Goal: Transaction & Acquisition: Book appointment/travel/reservation

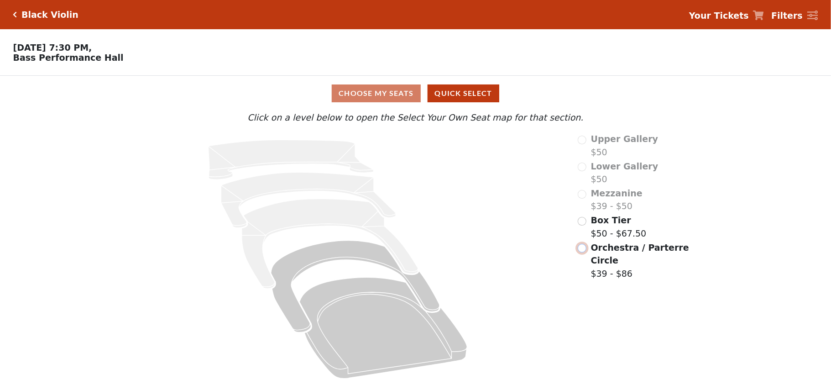
click at [582, 250] on input "radio" at bounding box center [582, 248] width 9 height 9
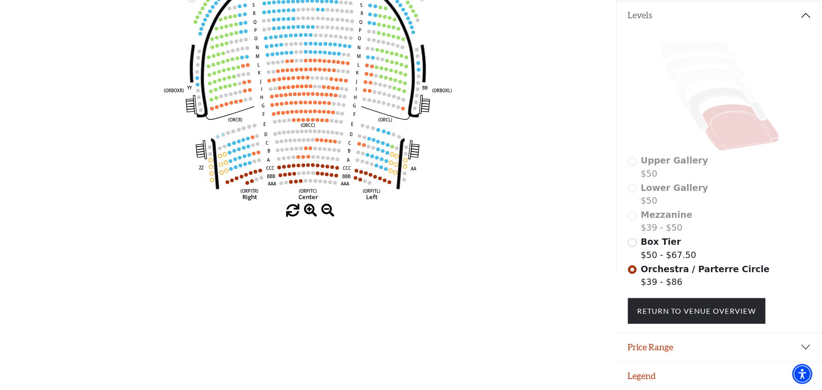
scroll to position [199, 0]
click at [320, 216] on div "Choose My Seats Quick Select Current Level Orchestra / Parterre Circle Click on…" at bounding box center [308, 79] width 616 height 390
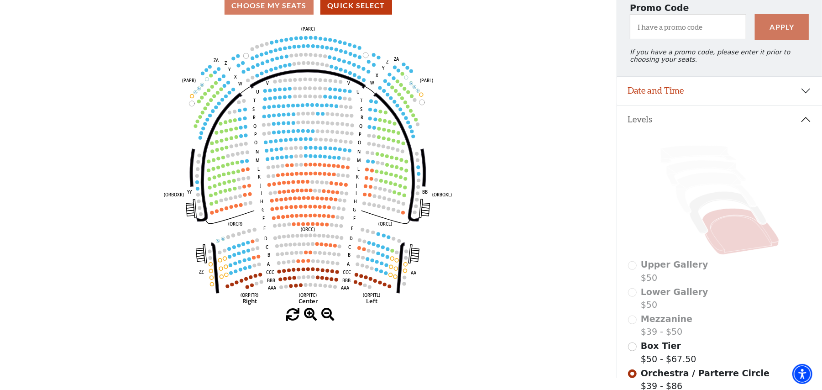
scroll to position [139, 0]
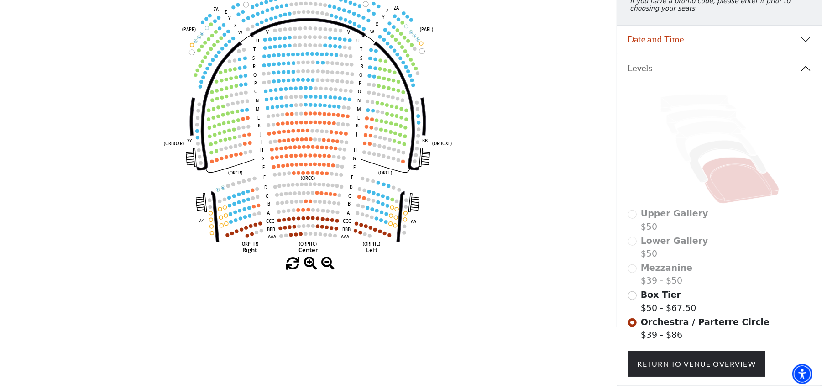
click at [312, 266] on span at bounding box center [310, 263] width 13 height 13
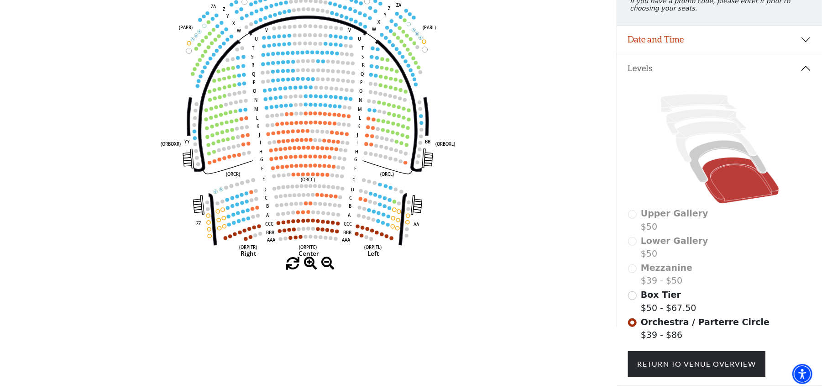
click at [312, 266] on span at bounding box center [310, 263] width 13 height 13
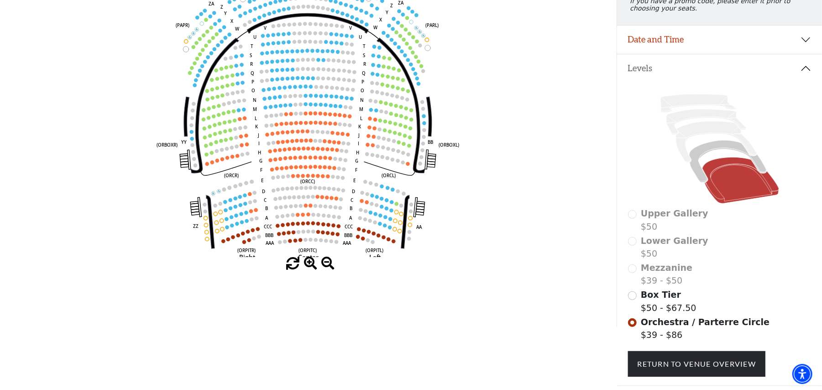
click at [312, 266] on span at bounding box center [310, 263] width 13 height 13
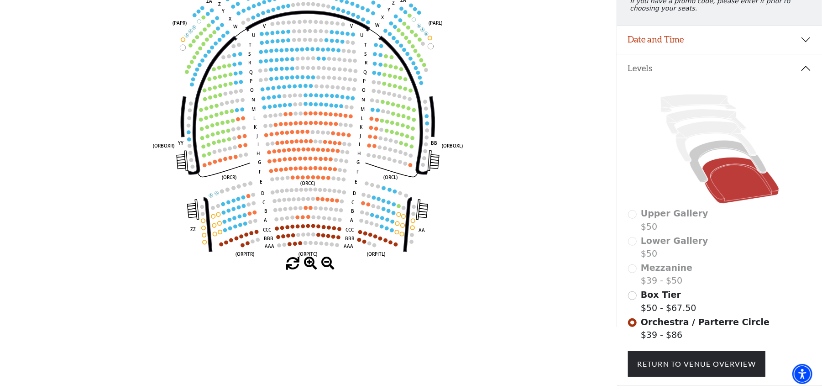
click at [312, 266] on span at bounding box center [310, 263] width 13 height 13
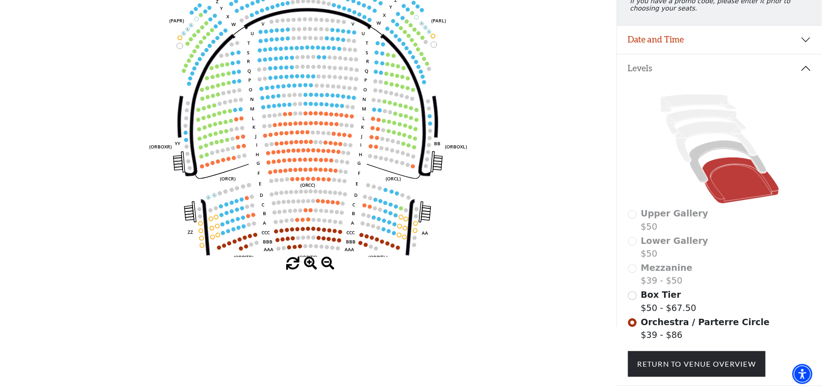
click at [312, 266] on span at bounding box center [310, 263] width 13 height 13
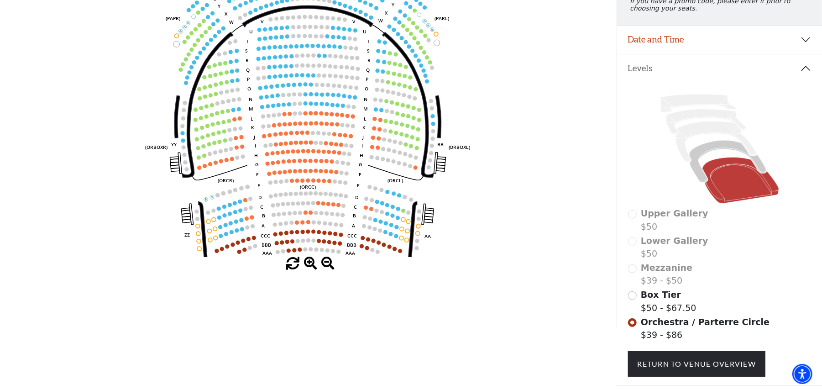
click at [312, 266] on span at bounding box center [310, 263] width 13 height 13
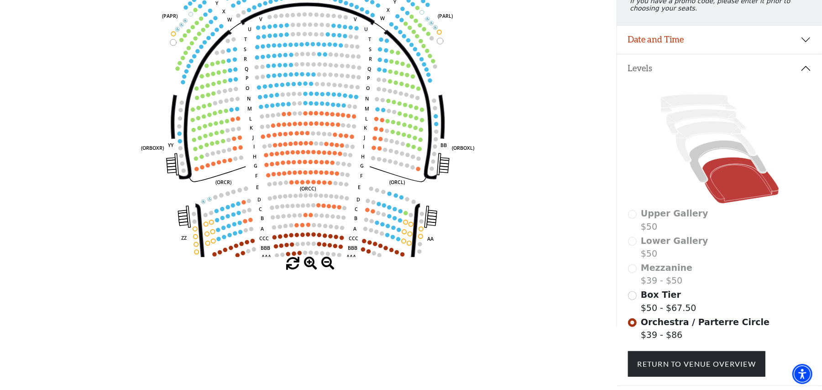
click at [312, 266] on span at bounding box center [310, 263] width 13 height 13
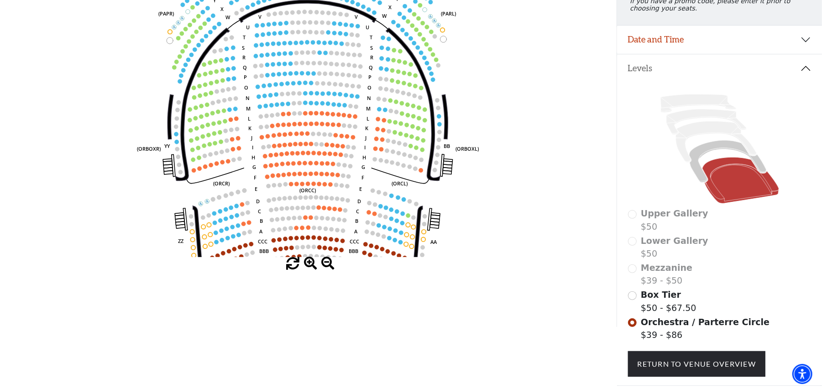
click at [312, 266] on span at bounding box center [310, 263] width 13 height 13
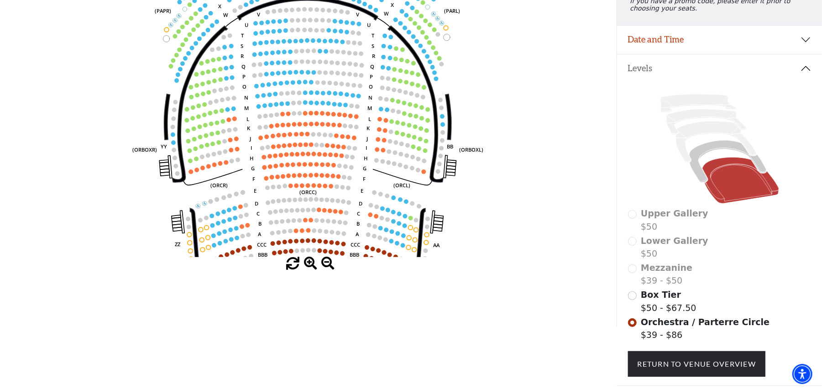
click at [312, 266] on span at bounding box center [310, 263] width 13 height 13
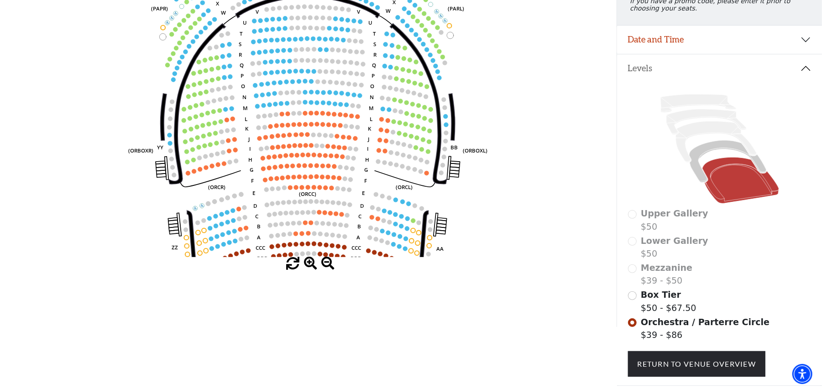
click at [312, 266] on span at bounding box center [310, 263] width 13 height 13
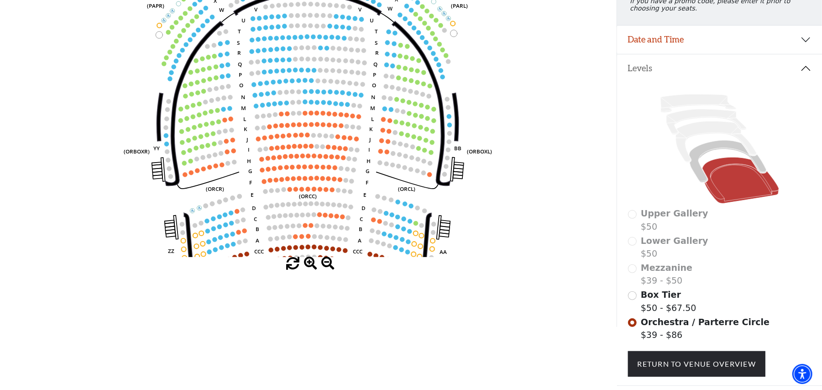
click at [312, 266] on span at bounding box center [310, 263] width 13 height 13
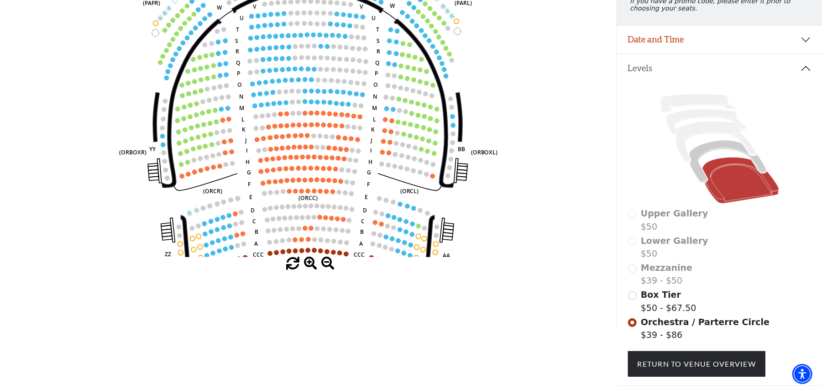
drag, startPoint x: 310, startPoint y: 264, endPoint x: 299, endPoint y: 245, distance: 21.3
click at [305, 255] on div "Current Level Orchestra / Parterre Circle Click on a level below to open the Se…" at bounding box center [308, 121] width 616 height 298
click at [299, 245] on icon "Left (ORPITL) Right (ORPITR) Center (ORPITC) ZZ AA YY BB ZA ZA (ORCL) (ORCR) (O…" at bounding box center [308, 114] width 555 height 285
click at [306, 262] on span at bounding box center [310, 263] width 13 height 13
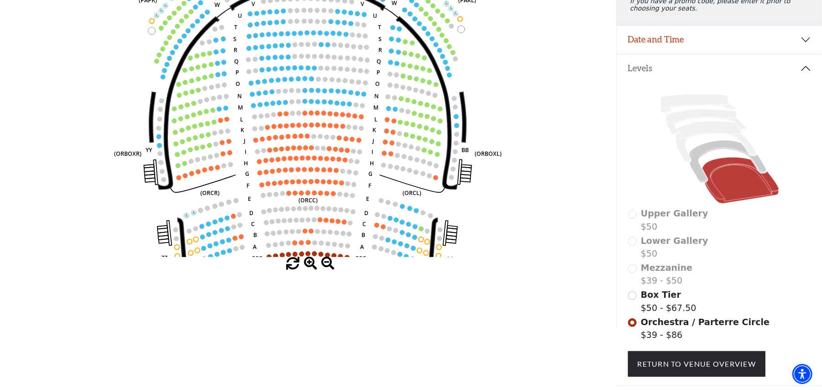
click at [306, 263] on span at bounding box center [310, 263] width 13 height 13
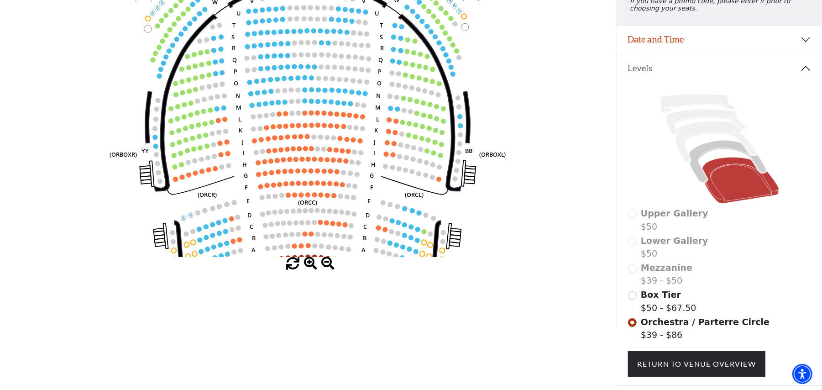
click at [306, 263] on span at bounding box center [310, 263] width 13 height 13
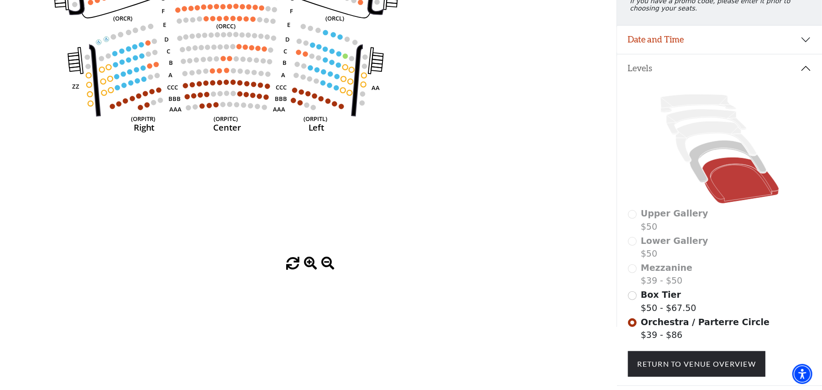
drag, startPoint x: 416, startPoint y: 154, endPoint x: 327, endPoint y: -31, distance: 204.8
click at [327, 0] on html "Skip to main content Enable accessibility for low vision Open the accessibility…" at bounding box center [411, 56] width 822 height 390
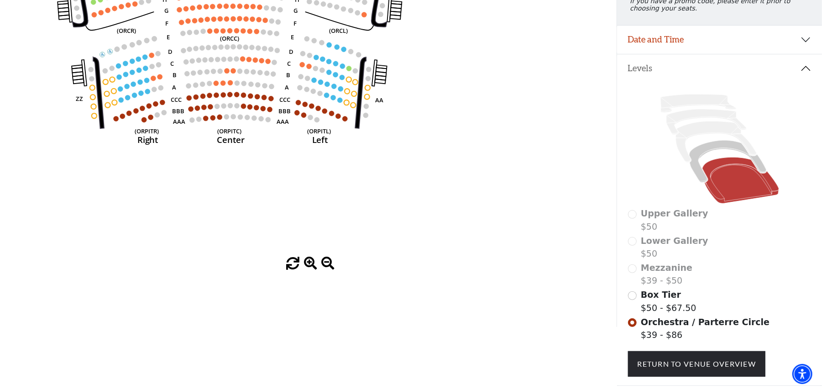
drag, startPoint x: 318, startPoint y: 213, endPoint x: 336, endPoint y: 271, distance: 60.9
click at [336, 270] on div "Current Level Orchestra / Parterre Circle Click on a level below to open the Se…" at bounding box center [308, 121] width 616 height 298
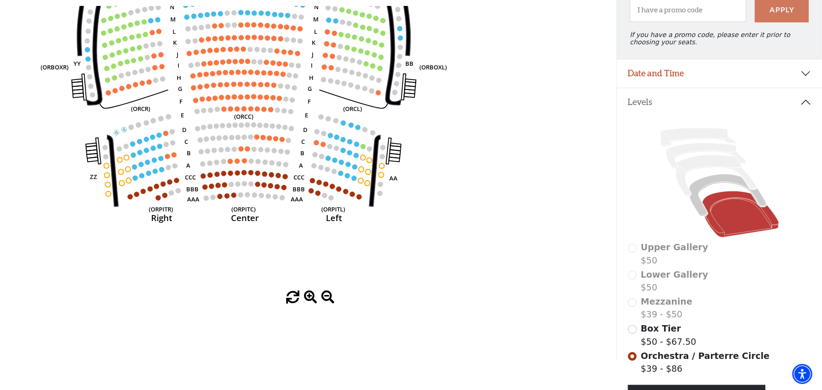
scroll to position [0, 0]
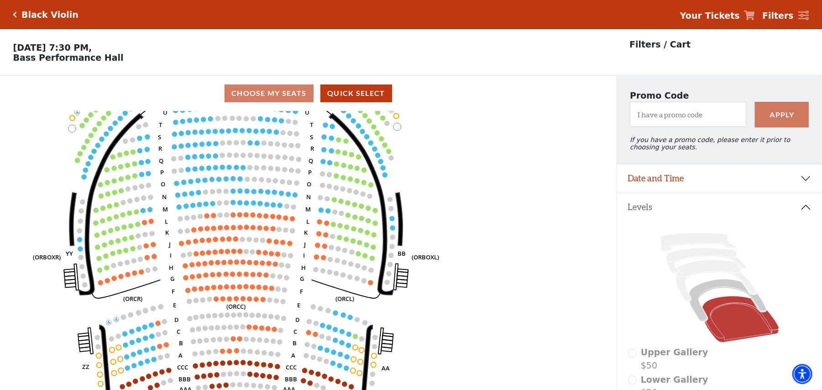
drag, startPoint x: 297, startPoint y: 216, endPoint x: 283, endPoint y: 282, distance: 67.3
click at [283, 283] on icon "Left (ORPITL) Right (ORPITR) Center (ORPITC) ZZ AA YY BB ZA ZA (ORCL) (ORCR) (O…" at bounding box center [308, 253] width 555 height 285
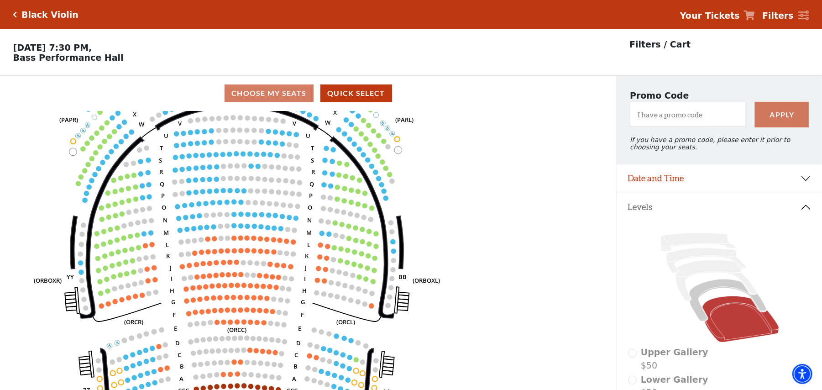
drag, startPoint x: 442, startPoint y: 227, endPoint x: 442, endPoint y: 245, distance: 18.2
click at [442, 245] on icon "Left (ORPITL) Right (ORPITR) Center (ORPITC) ZZ AA YY BB ZA ZA (ORCL) (ORCR) (O…" at bounding box center [308, 253] width 555 height 285
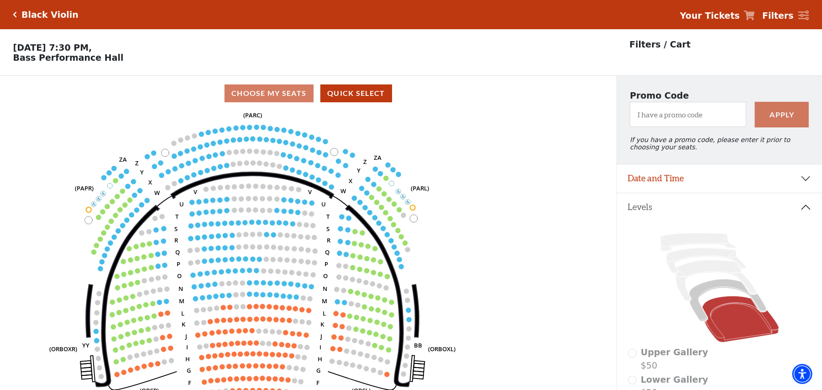
drag, startPoint x: 462, startPoint y: 256, endPoint x: 465, endPoint y: 267, distance: 11.4
click at [465, 267] on icon "Left (ORPITL) Right (ORPITR) Center (ORPITC) ZZ AA YY BB ZA ZA (ORCL) (ORCR) (O…" at bounding box center [308, 253] width 555 height 285
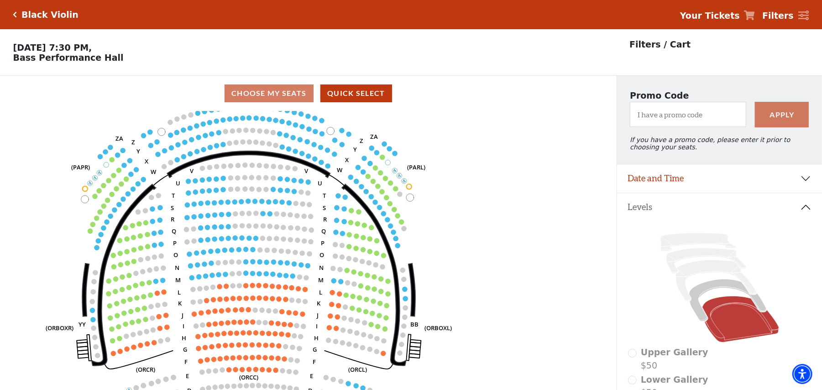
drag, startPoint x: 473, startPoint y: 259, endPoint x: 475, endPoint y: 141, distance: 117.7
click at [475, 141] on icon "Left (ORPITL) Right (ORPITR) Center (ORPITC) ZZ AA YY BB ZA ZA (ORCL) (ORCR) (O…" at bounding box center [308, 253] width 555 height 285
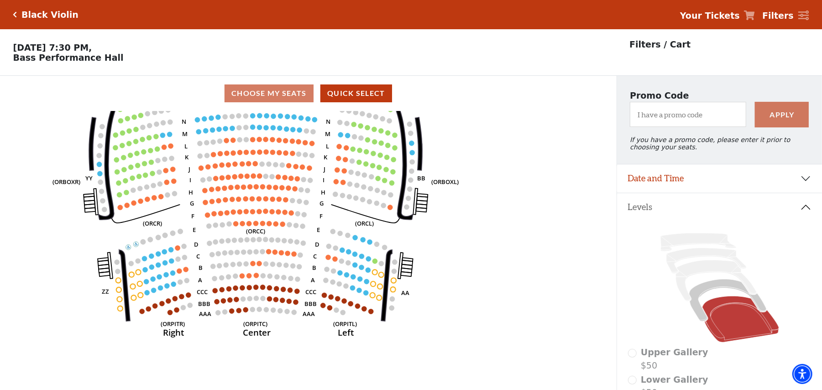
drag, startPoint x: 347, startPoint y: 253, endPoint x: 351, endPoint y: 222, distance: 31.3
click at [351, 222] on icon "Left (ORPITL) Right (ORPITR) Center (ORPITC) ZZ AA YY BB ZA ZA (ORCL) (ORCR) (O…" at bounding box center [308, 253] width 555 height 285
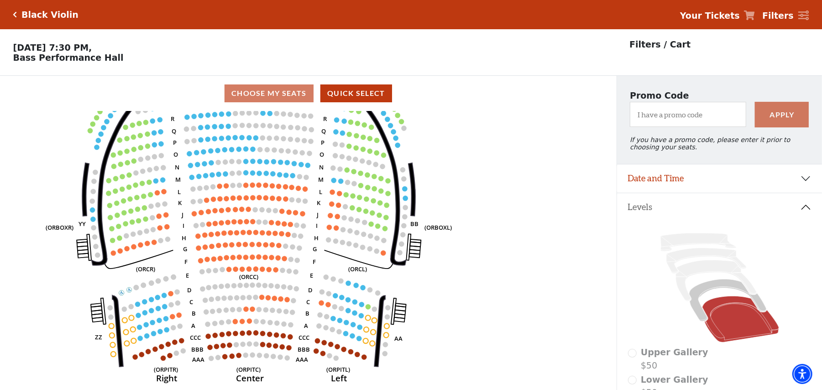
drag, startPoint x: 442, startPoint y: 283, endPoint x: 427, endPoint y: 257, distance: 30.0
click at [431, 309] on icon "Left (ORPITL) Right (ORPITR) Center (ORPITC) ZZ AA YY BB ZA ZA (ORCL) (ORCR) (O…" at bounding box center [308, 253] width 555 height 285
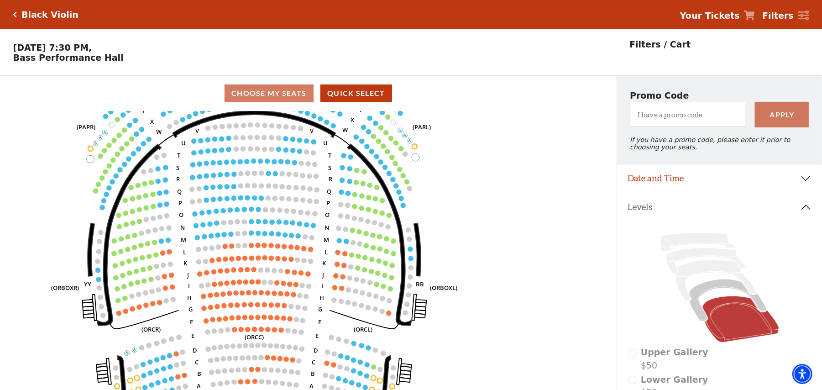
drag, startPoint x: 433, startPoint y: 281, endPoint x: 438, endPoint y: 324, distance: 42.7
click at [438, 324] on icon "Left (ORPITL) Right (ORPITR) Center (ORPITC) ZZ AA YY BB ZA ZA (ORCL) (ORCR) (O…" at bounding box center [308, 253] width 555 height 285
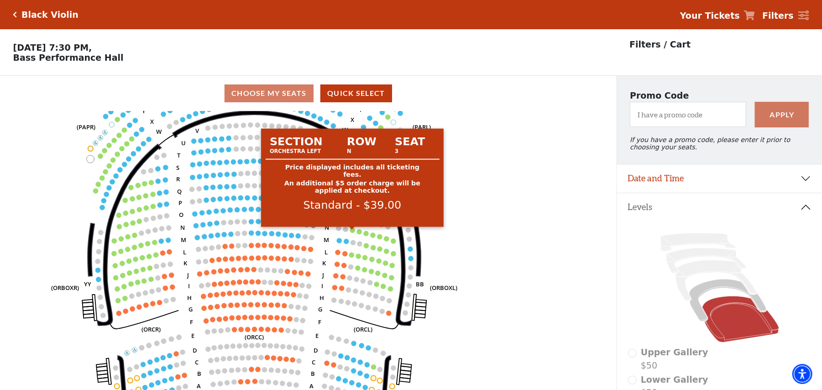
click at [353, 232] on circle at bounding box center [352, 230] width 5 height 5
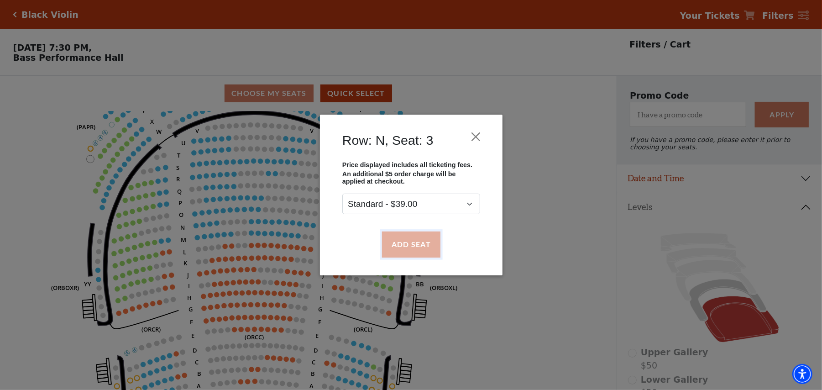
click at [393, 245] on button "Add Seat" at bounding box center [410, 244] width 58 height 26
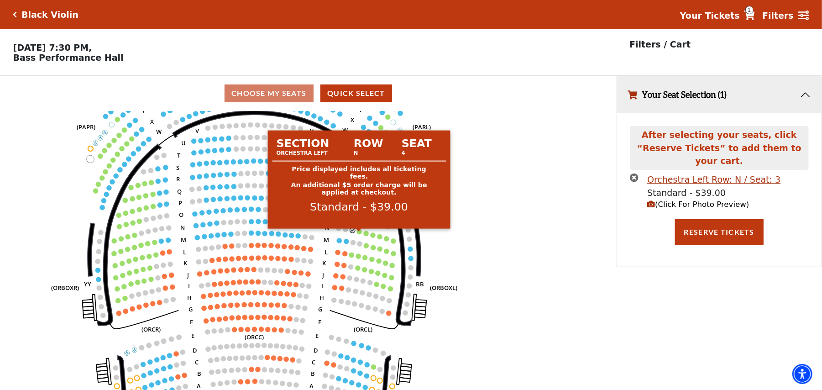
click at [357, 234] on circle at bounding box center [359, 231] width 5 height 5
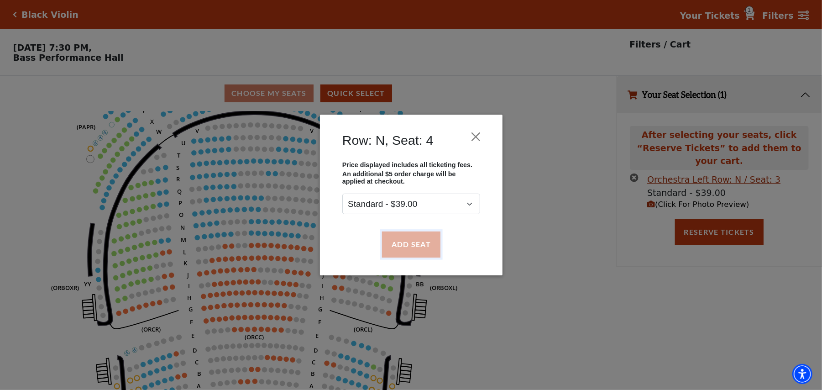
click at [384, 239] on button "Add Seat" at bounding box center [410, 244] width 58 height 26
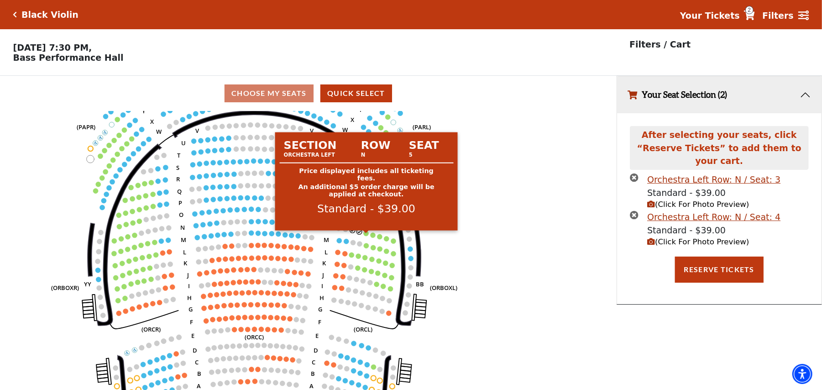
click at [367, 236] on circle at bounding box center [366, 233] width 5 height 5
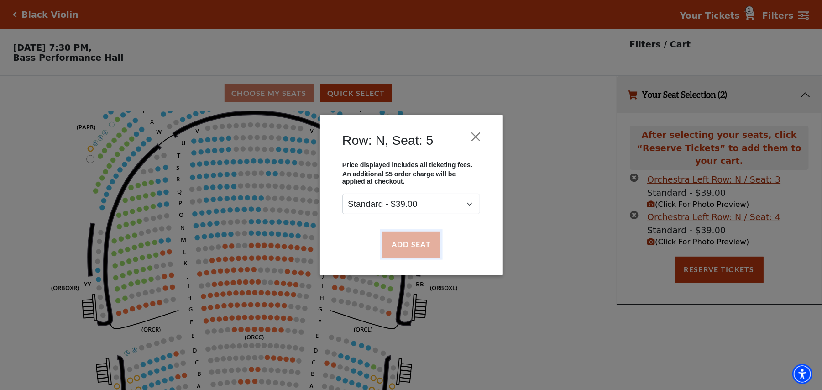
click at [407, 234] on button "Add Seat" at bounding box center [410, 244] width 58 height 26
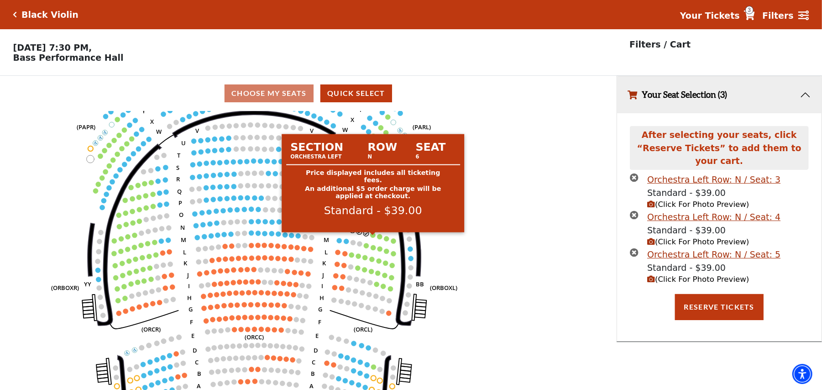
click at [373, 237] on circle at bounding box center [372, 234] width 5 height 5
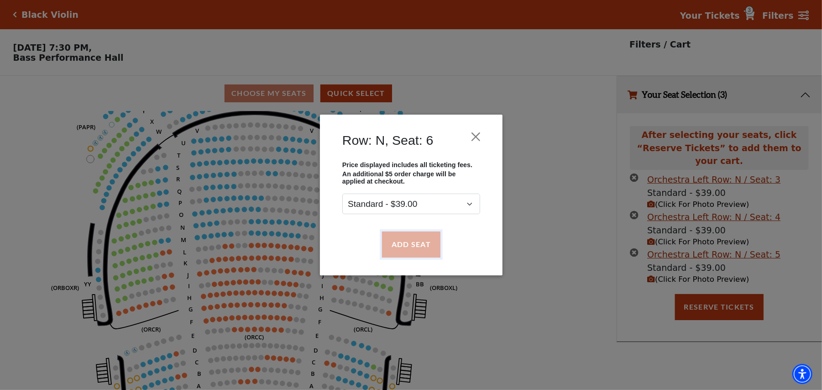
click at [393, 241] on button "Add Seat" at bounding box center [410, 244] width 58 height 26
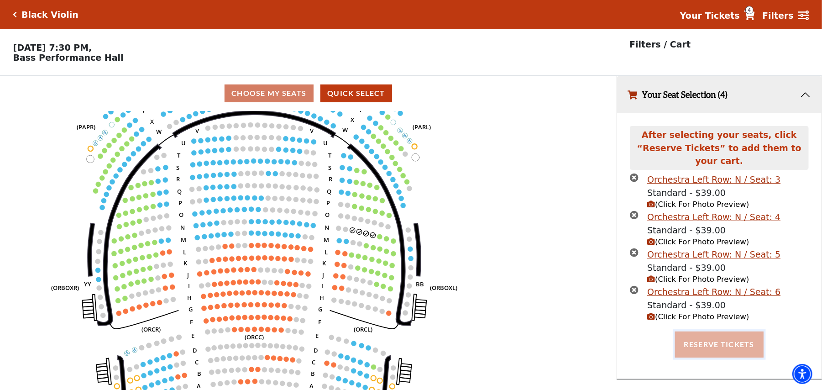
click at [712, 331] on button "Reserve Tickets" at bounding box center [719, 344] width 88 height 26
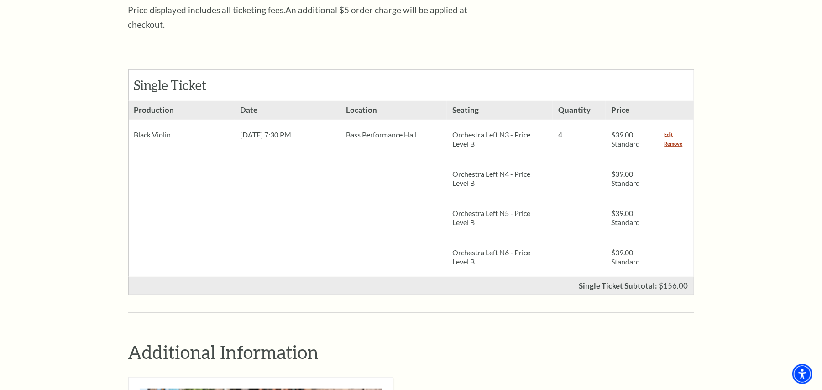
scroll to position [182, 0]
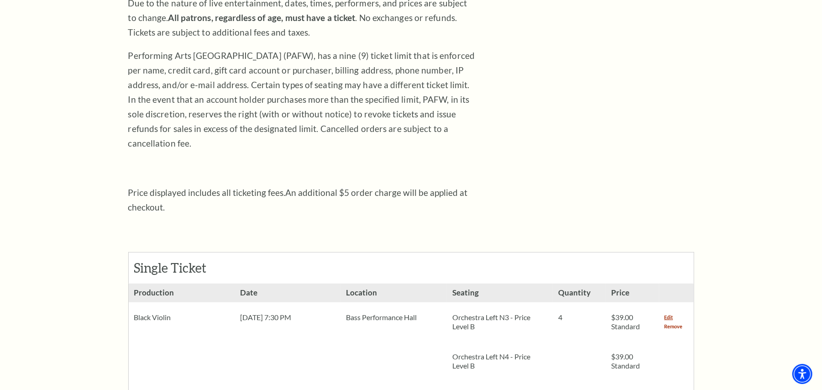
click at [672, 322] on link "Remove" at bounding box center [673, 326] width 18 height 9
